Goal: Information Seeking & Learning: Learn about a topic

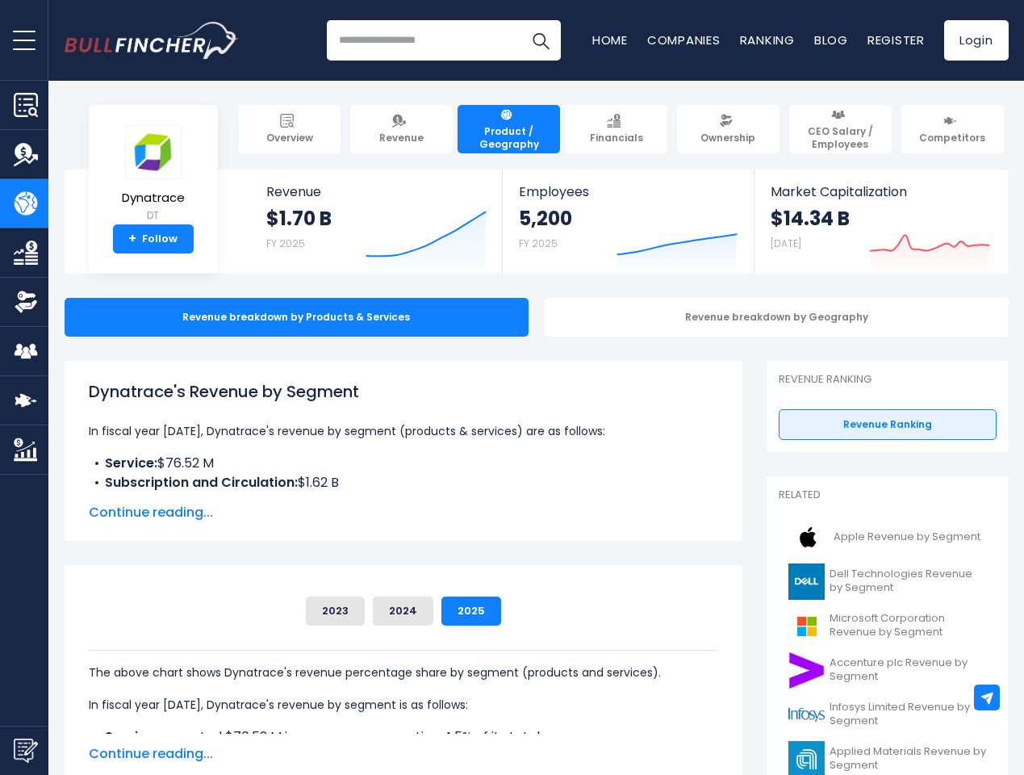
click at [24, 40] on span "open menu" at bounding box center [24, 41] width 23 height 2
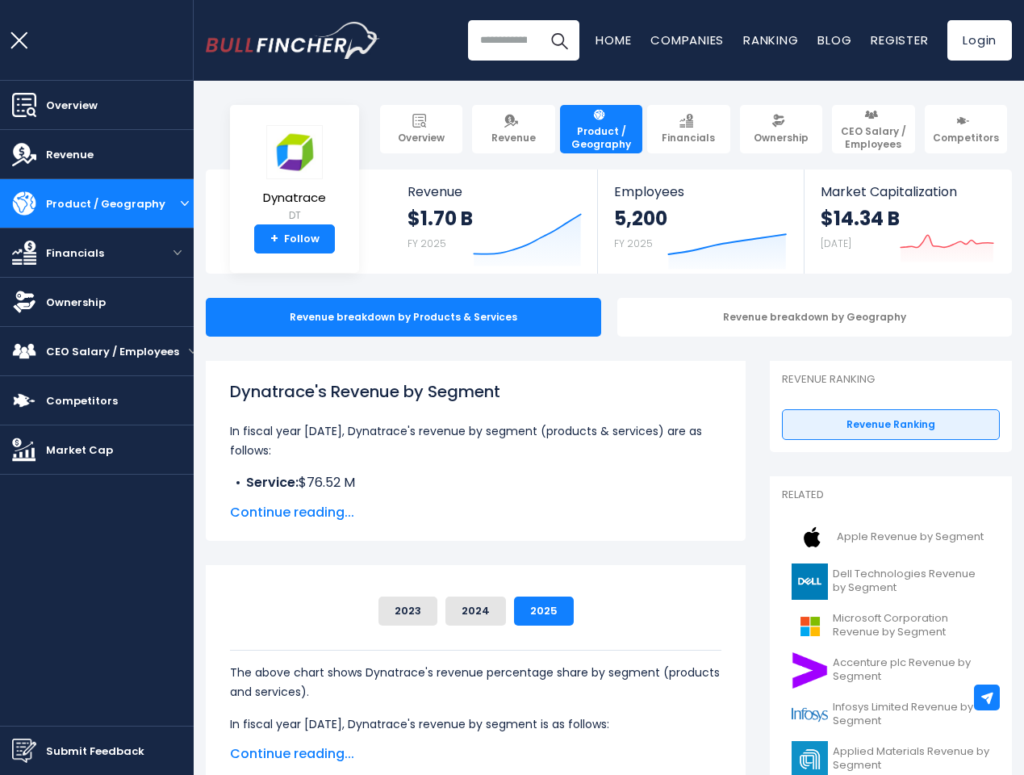
click at [24, 750] on img "Submit Feedback" at bounding box center [24, 750] width 24 height 24
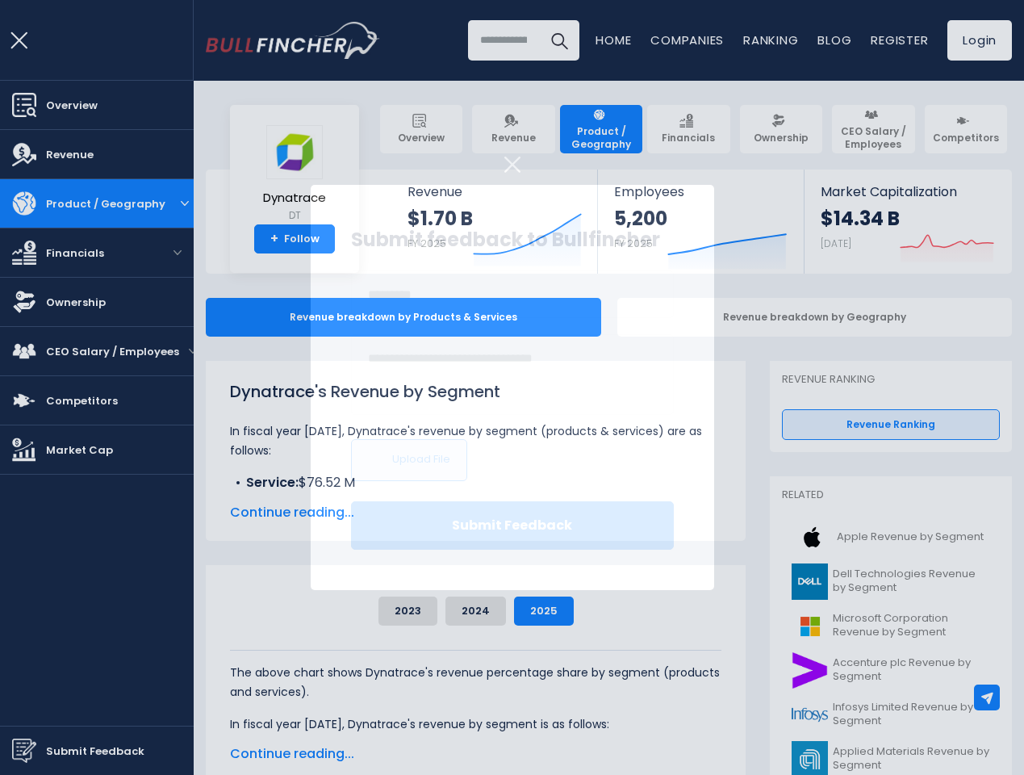
click at [987, 697] on div at bounding box center [512, 387] width 1024 height 775
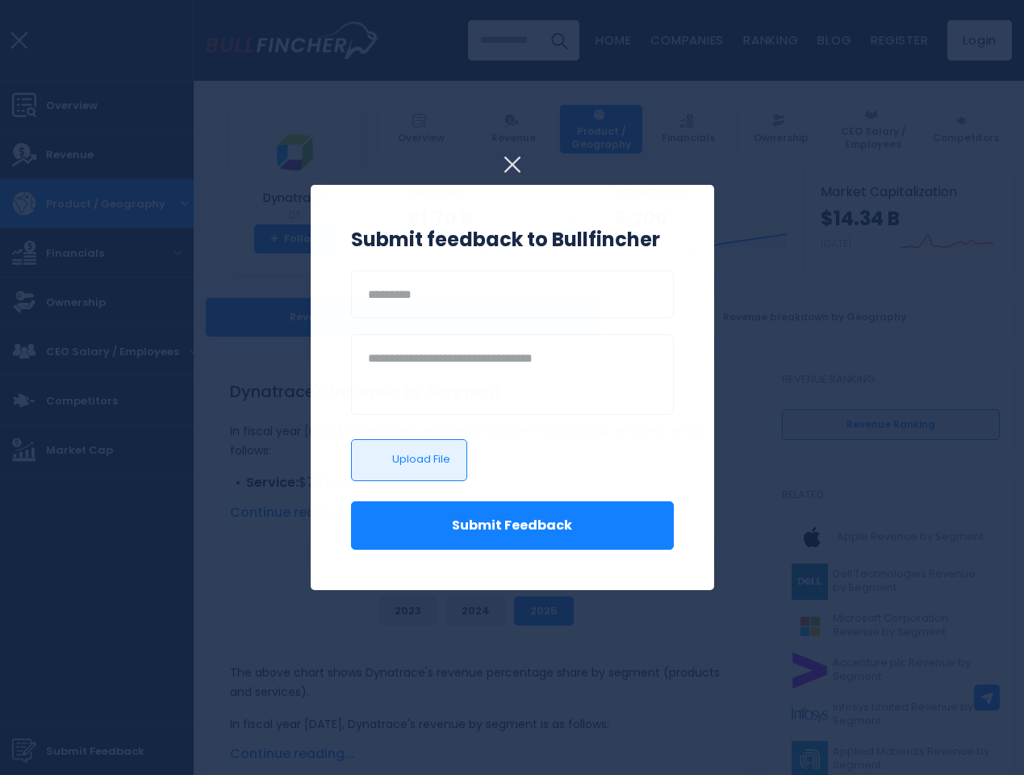
click at [414, 236] on h3 "Submit feedback to Bullfincher" at bounding box center [512, 239] width 323 height 29
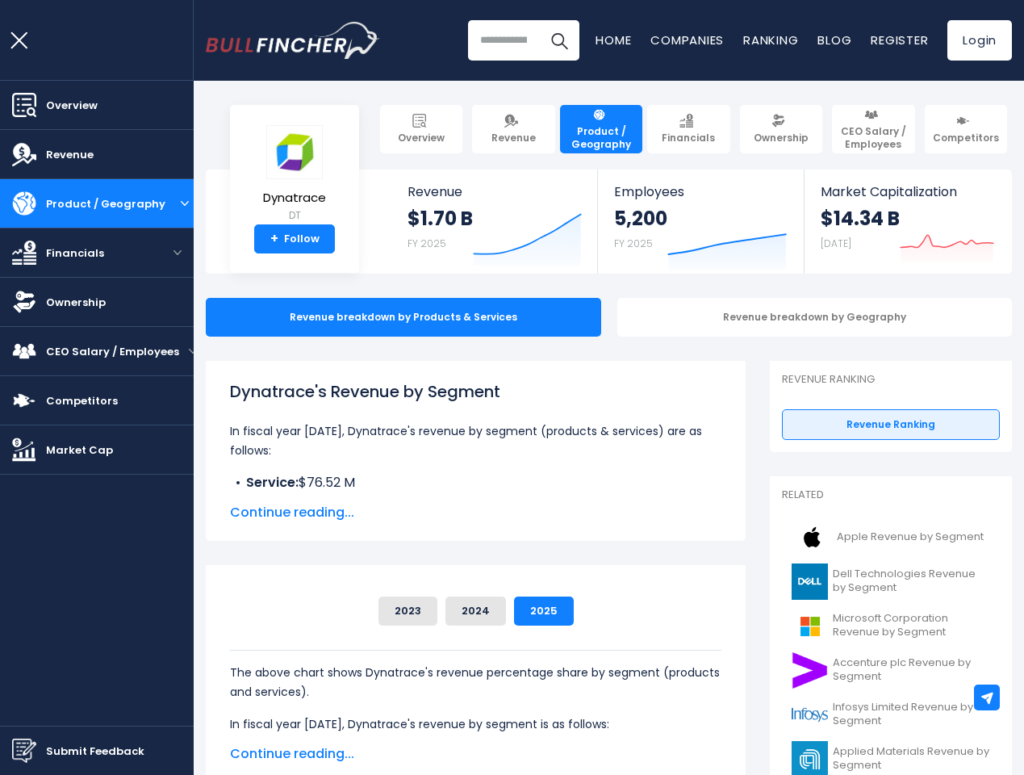
click at [665, 236] on div "5,200 FY 2025" at bounding box center [640, 232] width 53 height 52
click at [918, 236] on icon "Created with Highcharts 12.1.2" at bounding box center [947, 236] width 94 height 68
click at [764, 317] on div "Revenue breakdown by Geography" at bounding box center [814, 317] width 395 height 39
click at [391, 513] on span "Continue reading..." at bounding box center [476, 512] width 492 height 19
click at [324, 611] on div "2023 2024 2025" at bounding box center [476, 610] width 492 height 29
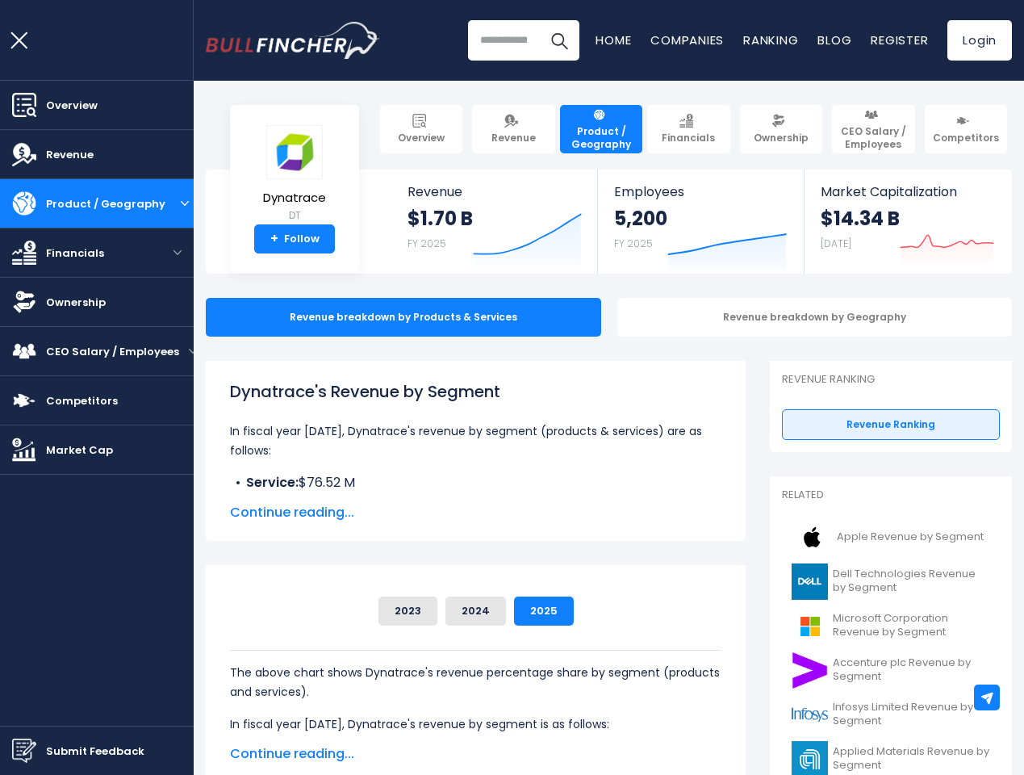
click at [391, 611] on button "2023" at bounding box center [408, 610] width 59 height 29
